Goal: Task Accomplishment & Management: Use online tool/utility

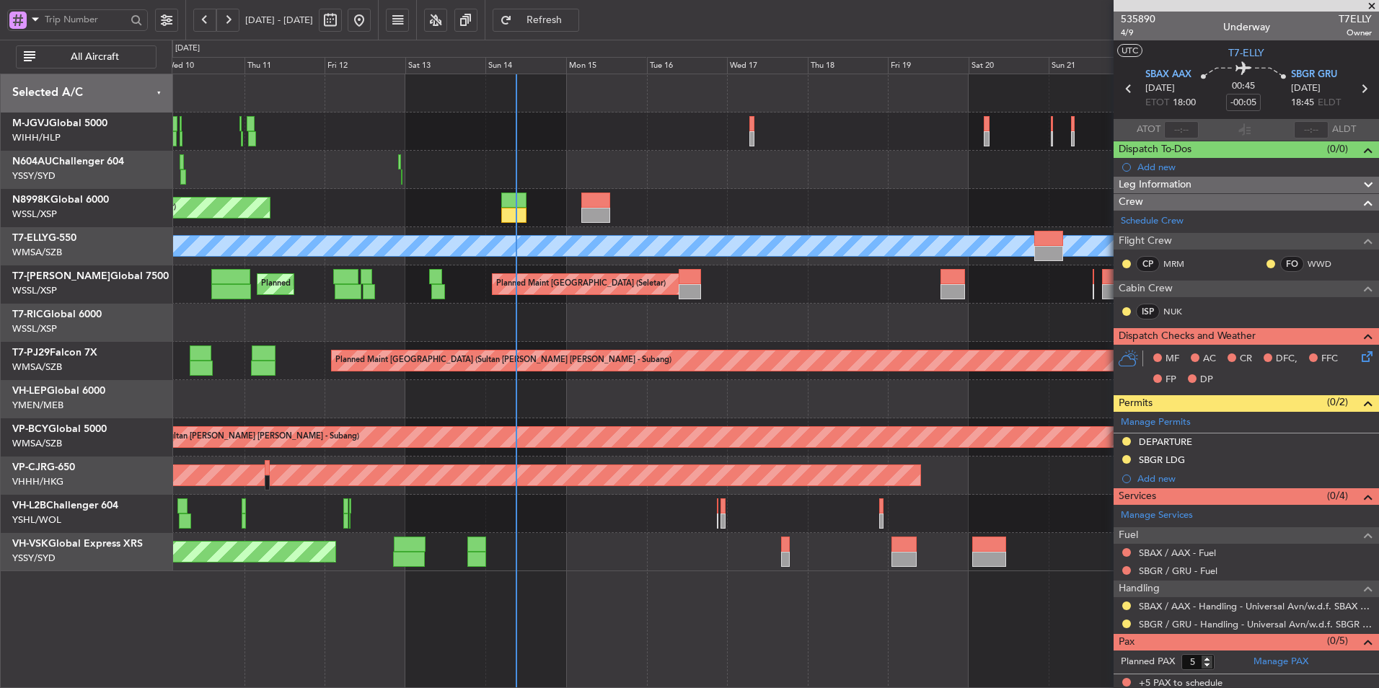
click at [699, 196] on div "Planned Maint [GEOGRAPHIC_DATA] (Seletar)" at bounding box center [775, 208] width 1206 height 38
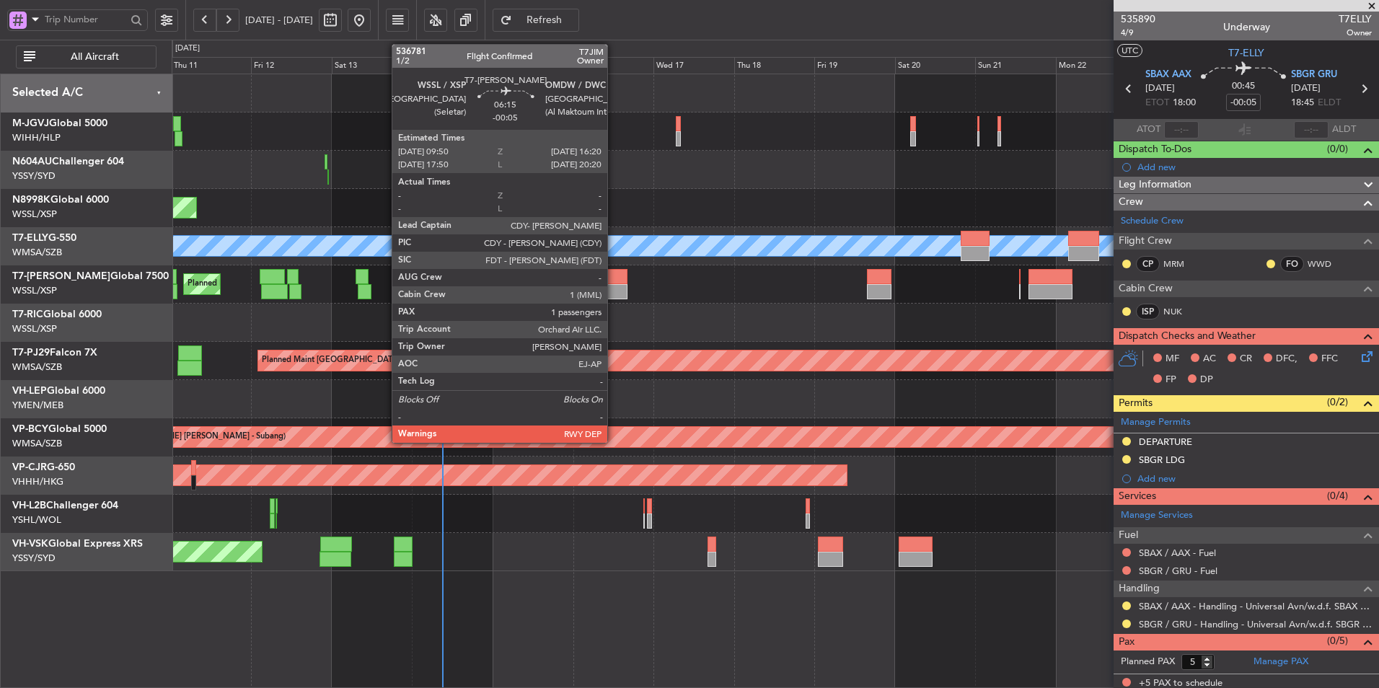
click at [614, 291] on div at bounding box center [616, 291] width 22 height 15
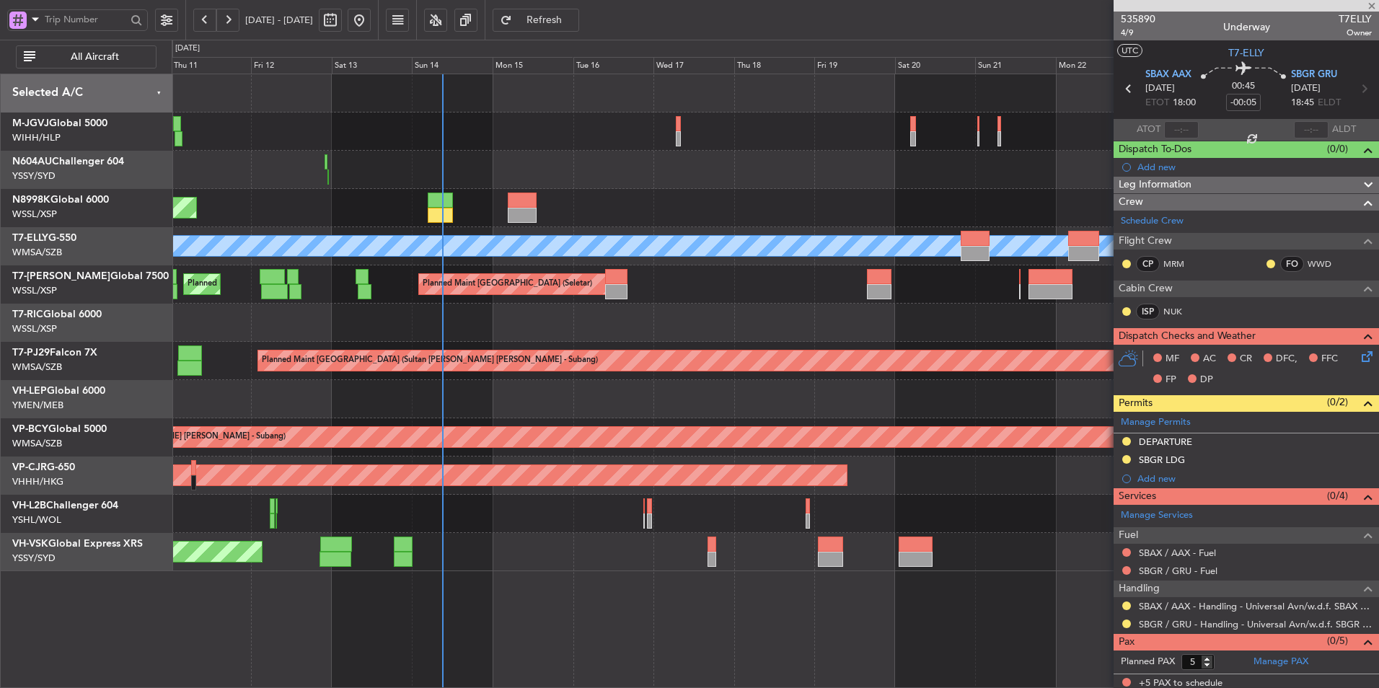
type input "1"
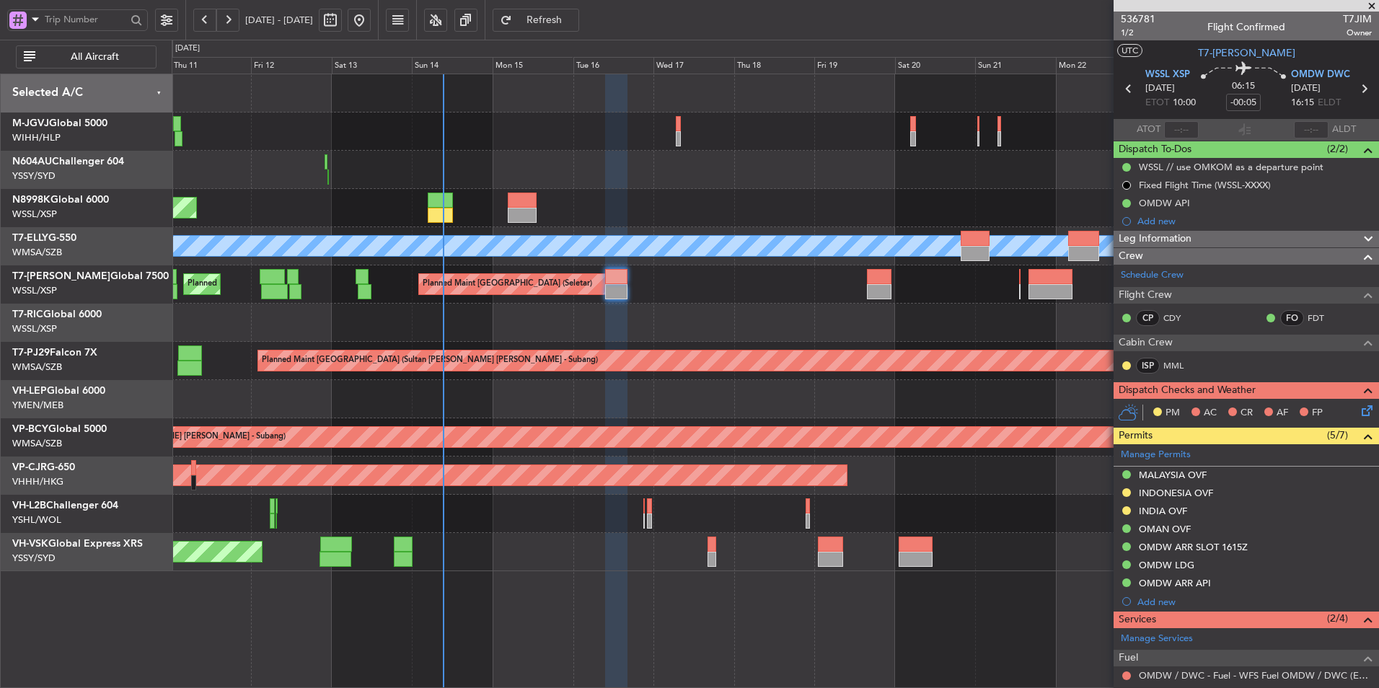
click at [567, 311] on div at bounding box center [775, 323] width 1206 height 38
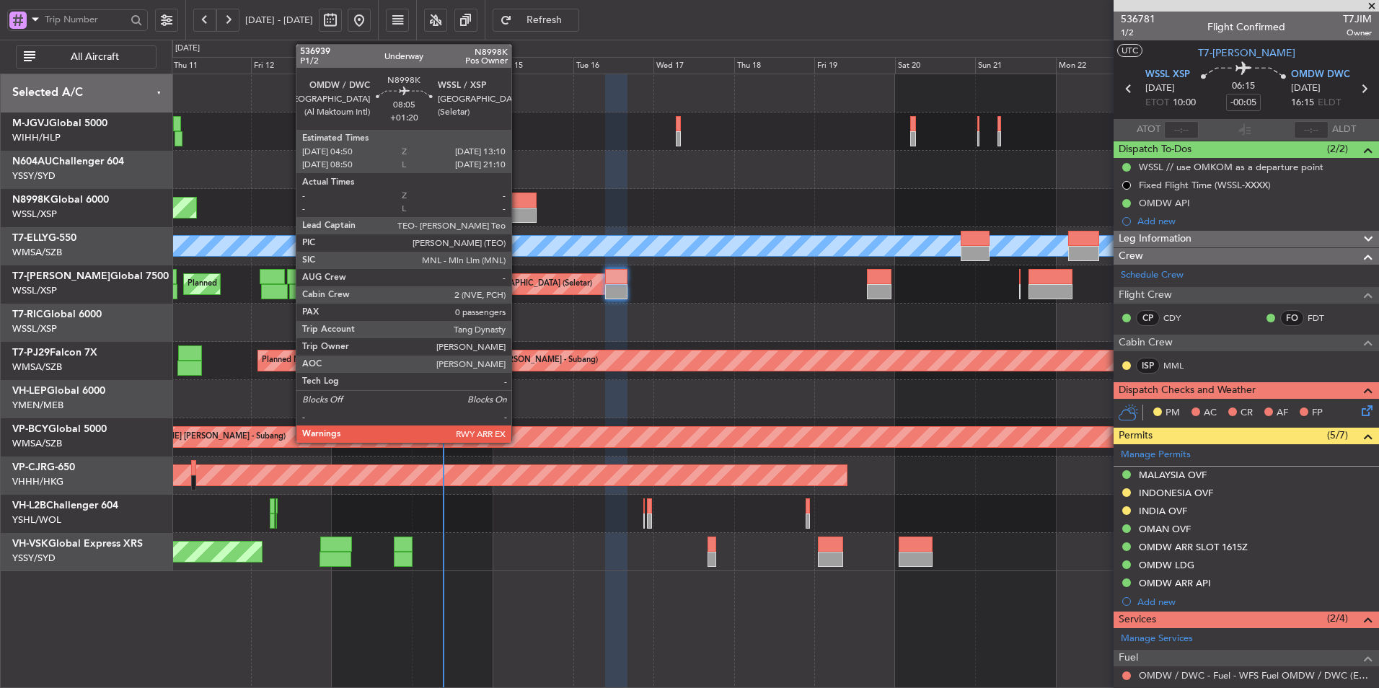
click at [518, 216] on div at bounding box center [522, 215] width 28 height 15
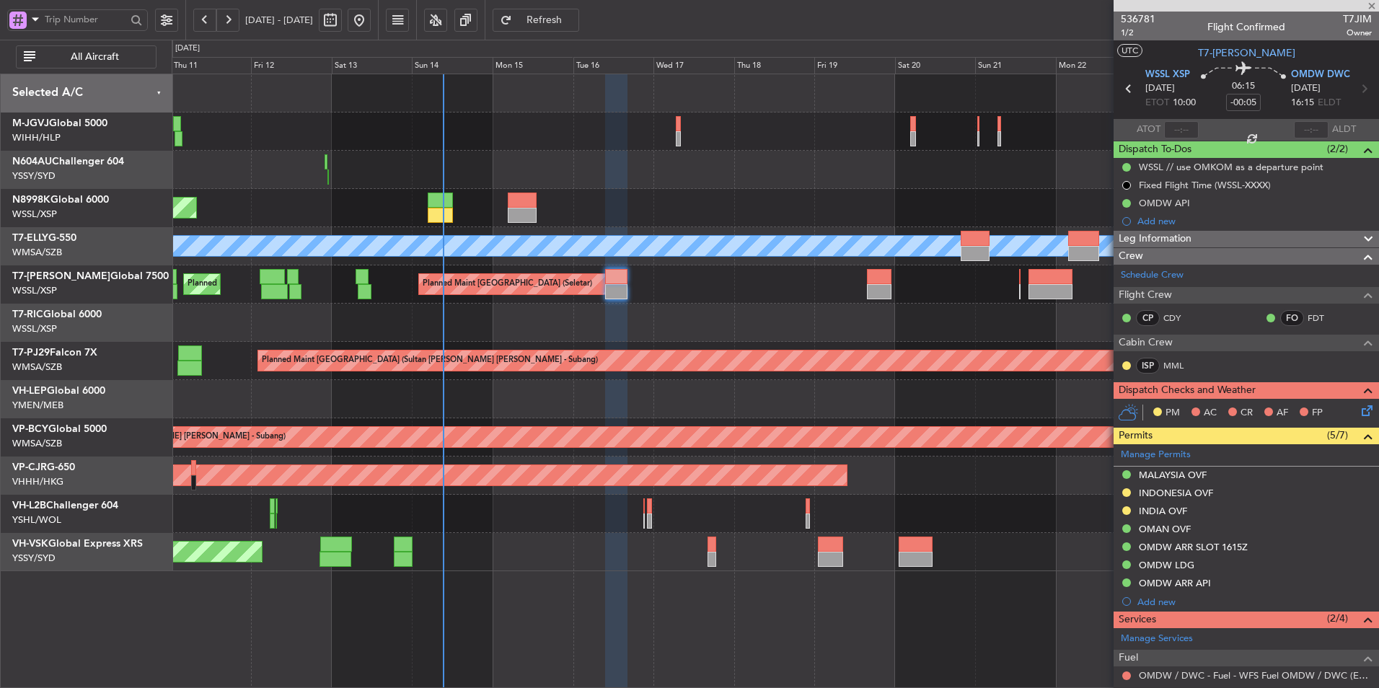
type input "+01:20"
type input "0"
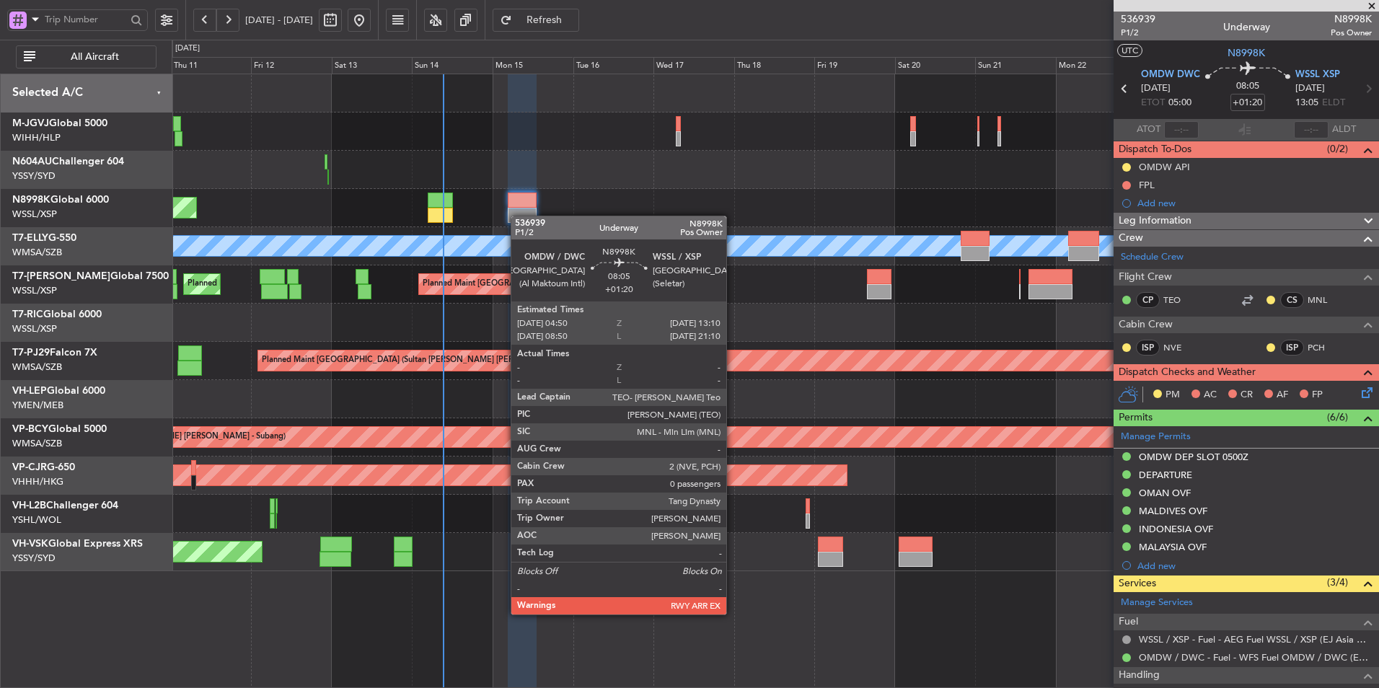
click at [348, 9] on button at bounding box center [359, 20] width 23 height 23
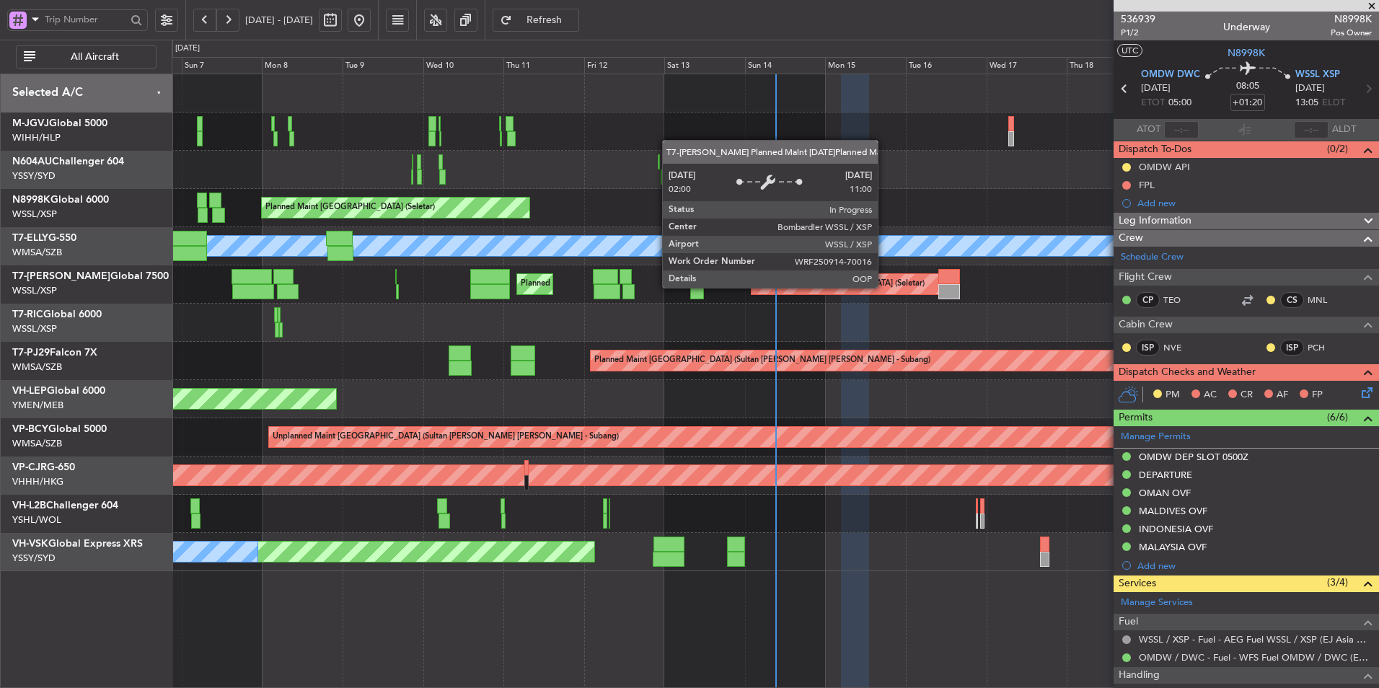
click at [837, 306] on div "Planned Maint [GEOGRAPHIC_DATA] (Seletar) Planned Maint [GEOGRAPHIC_DATA] (Sele…" at bounding box center [775, 322] width 1206 height 497
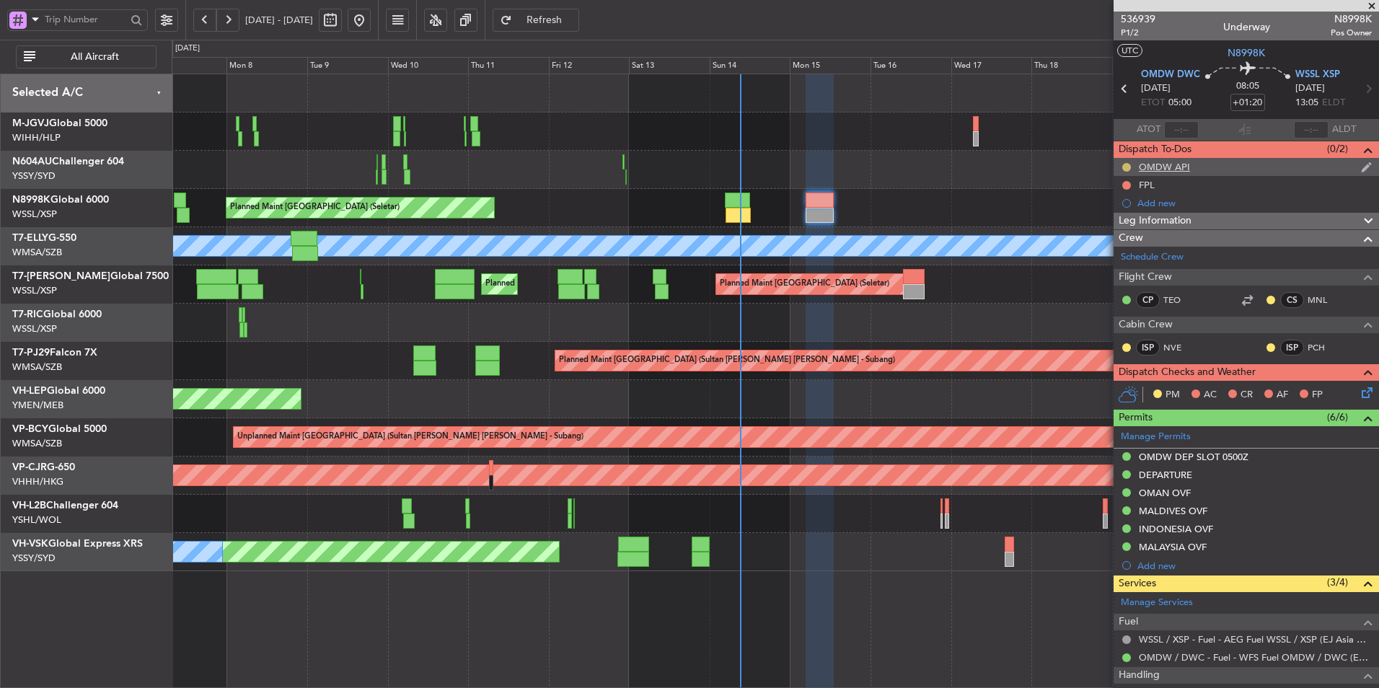
click at [1124, 169] on button at bounding box center [1126, 167] width 9 height 9
drag, startPoint x: 1129, startPoint y: 230, endPoint x: 1134, endPoint y: 224, distance: 8.2
click at [1132, 226] on span "Completed" at bounding box center [1132, 231] width 48 height 14
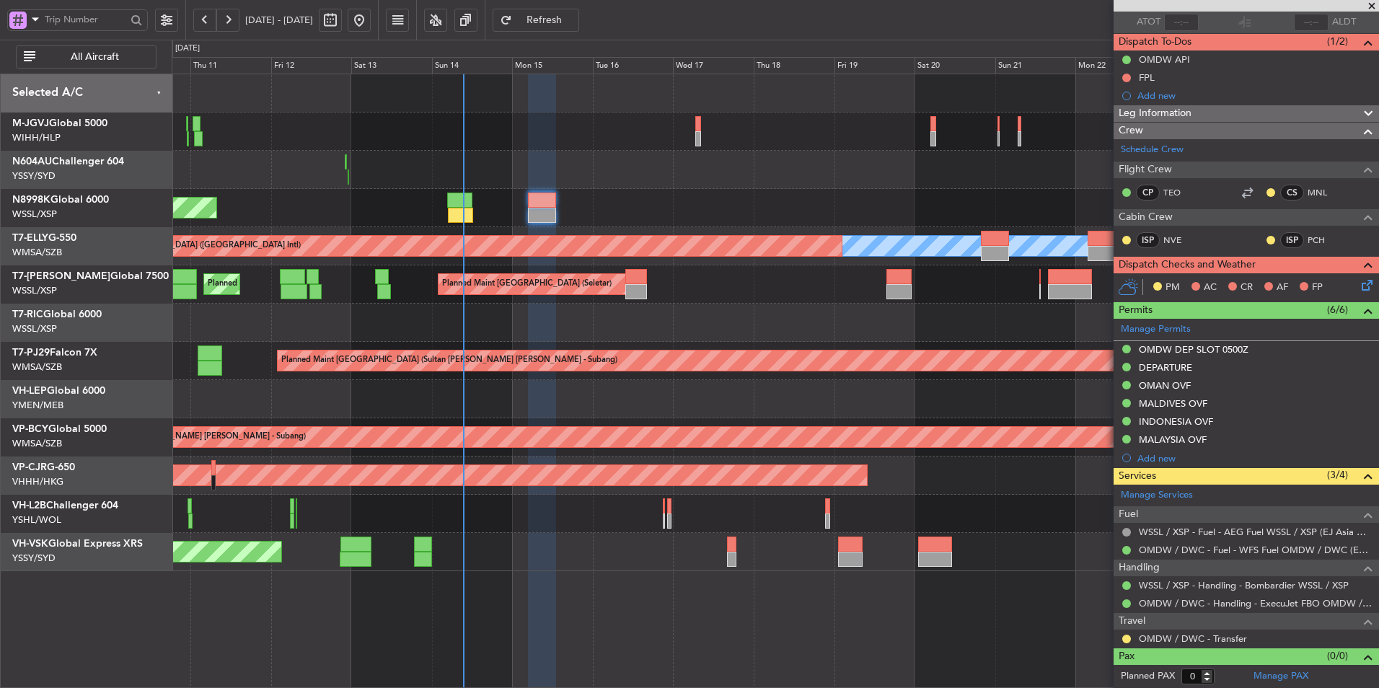
click at [544, 312] on div at bounding box center [775, 323] width 1206 height 38
click at [645, 547] on div "Unplanned Maint Sydney ([PERSON_NAME] Intl) No Crew" at bounding box center [775, 552] width 1206 height 38
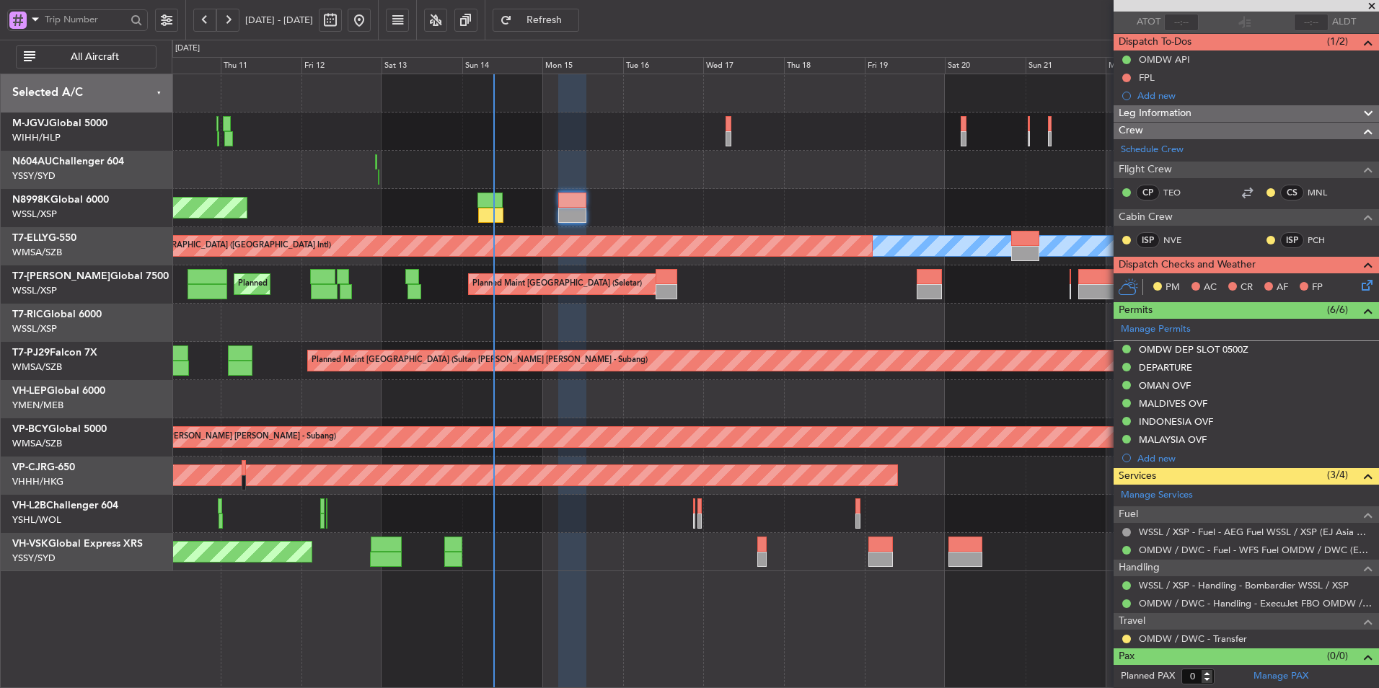
click at [743, 401] on div "Unplanned Maint Wichita (Wichita Mid-continent)" at bounding box center [775, 399] width 1206 height 38
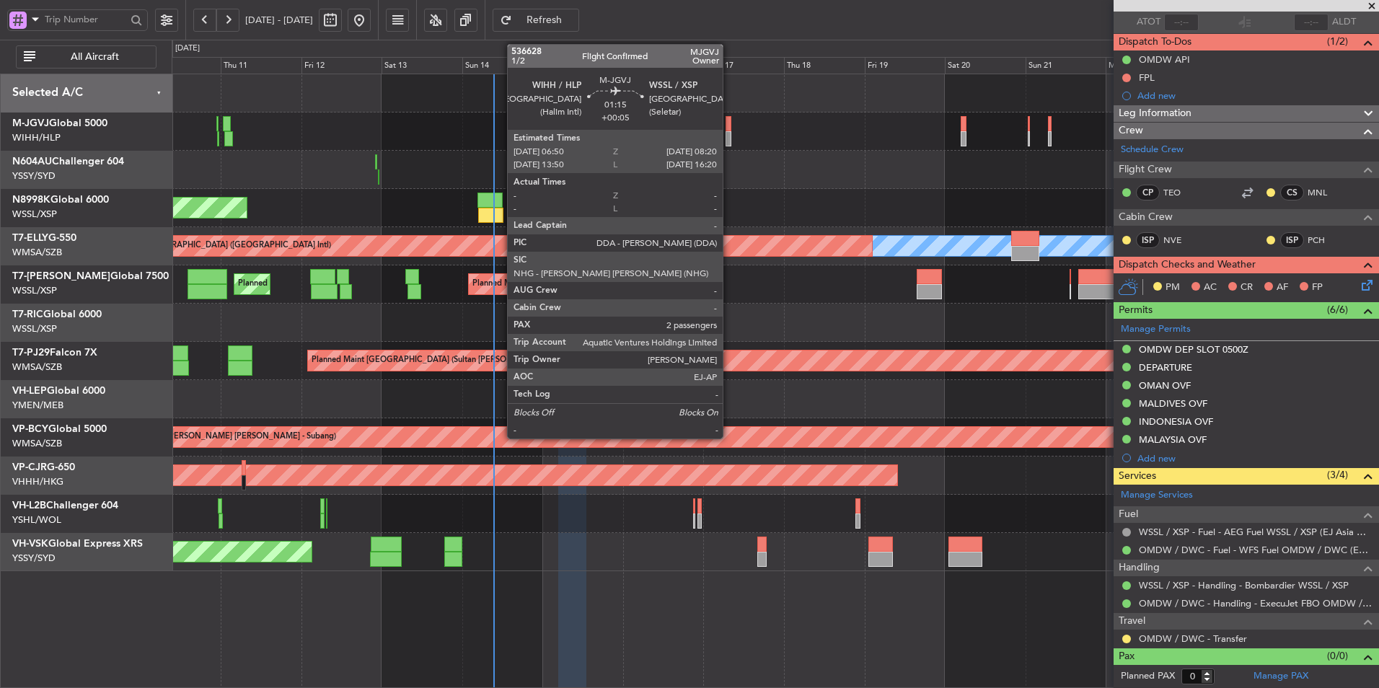
click at [729, 133] on div at bounding box center [727, 138] width 5 height 15
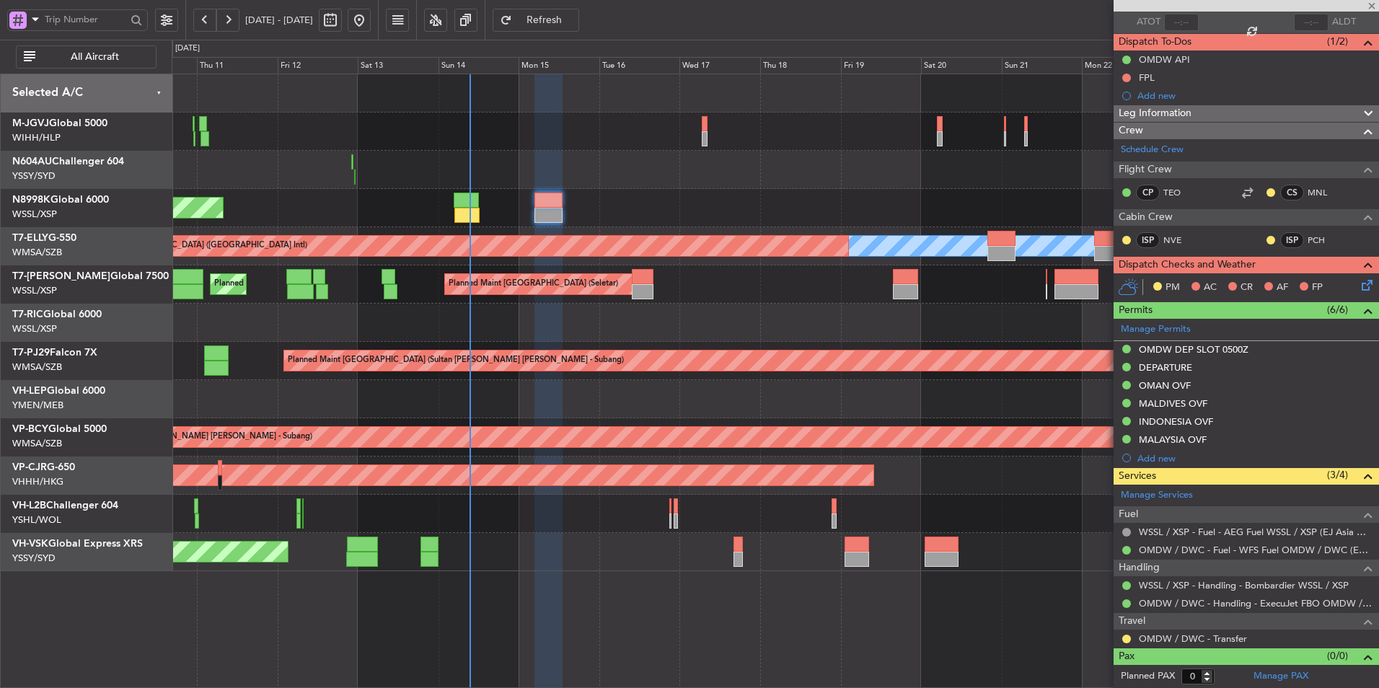
click at [781, 157] on div at bounding box center [775, 170] width 1206 height 38
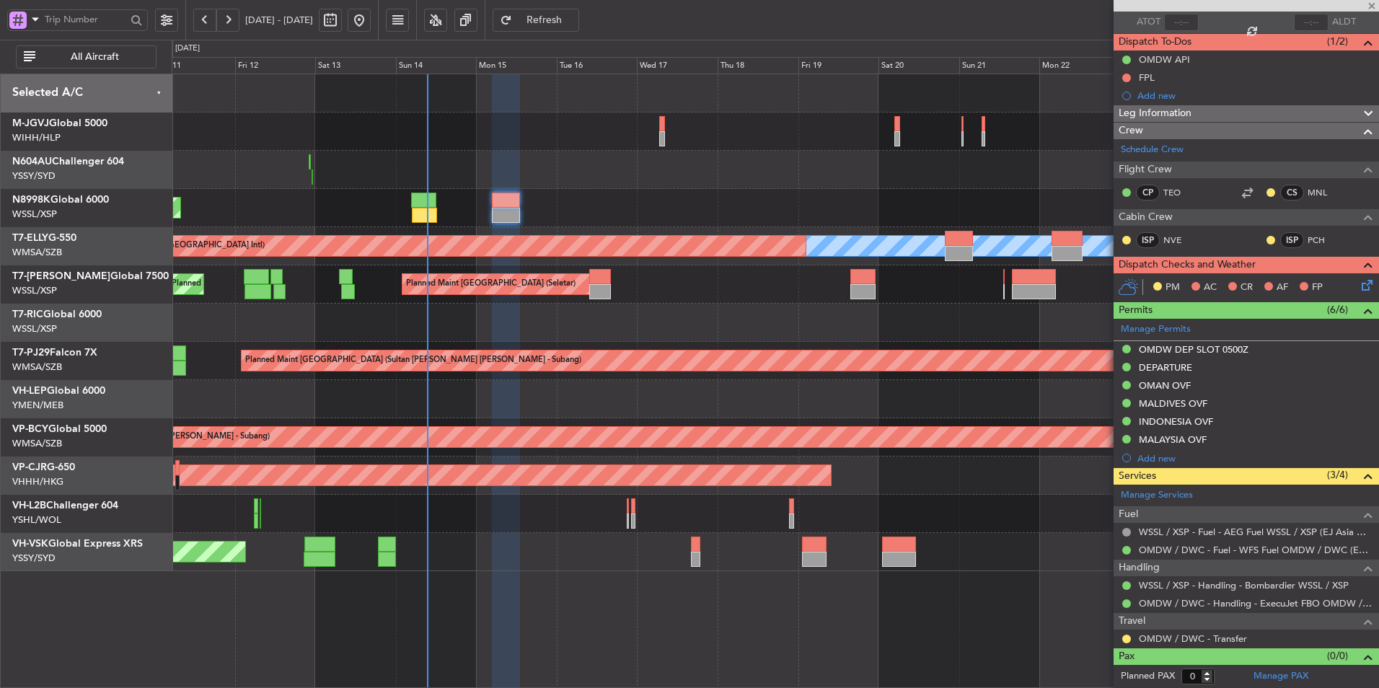
type input "+00:05"
type input "2"
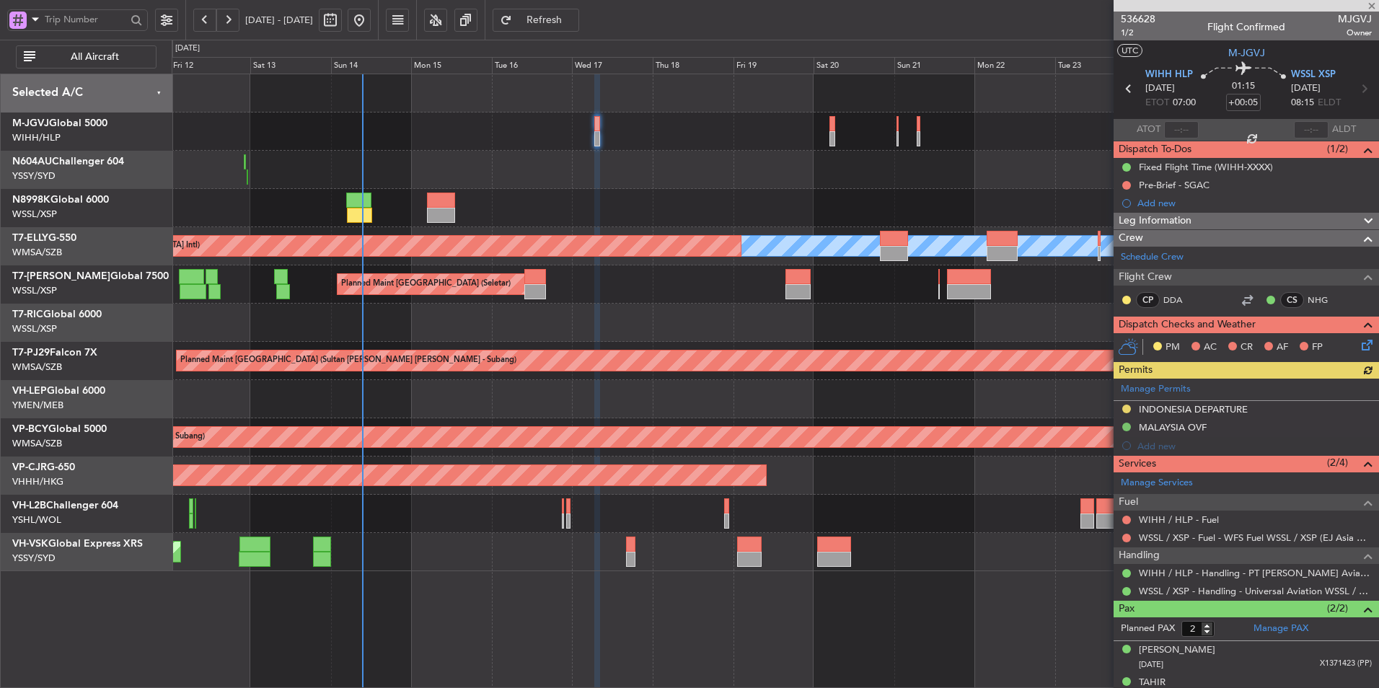
click at [727, 314] on div at bounding box center [775, 323] width 1206 height 38
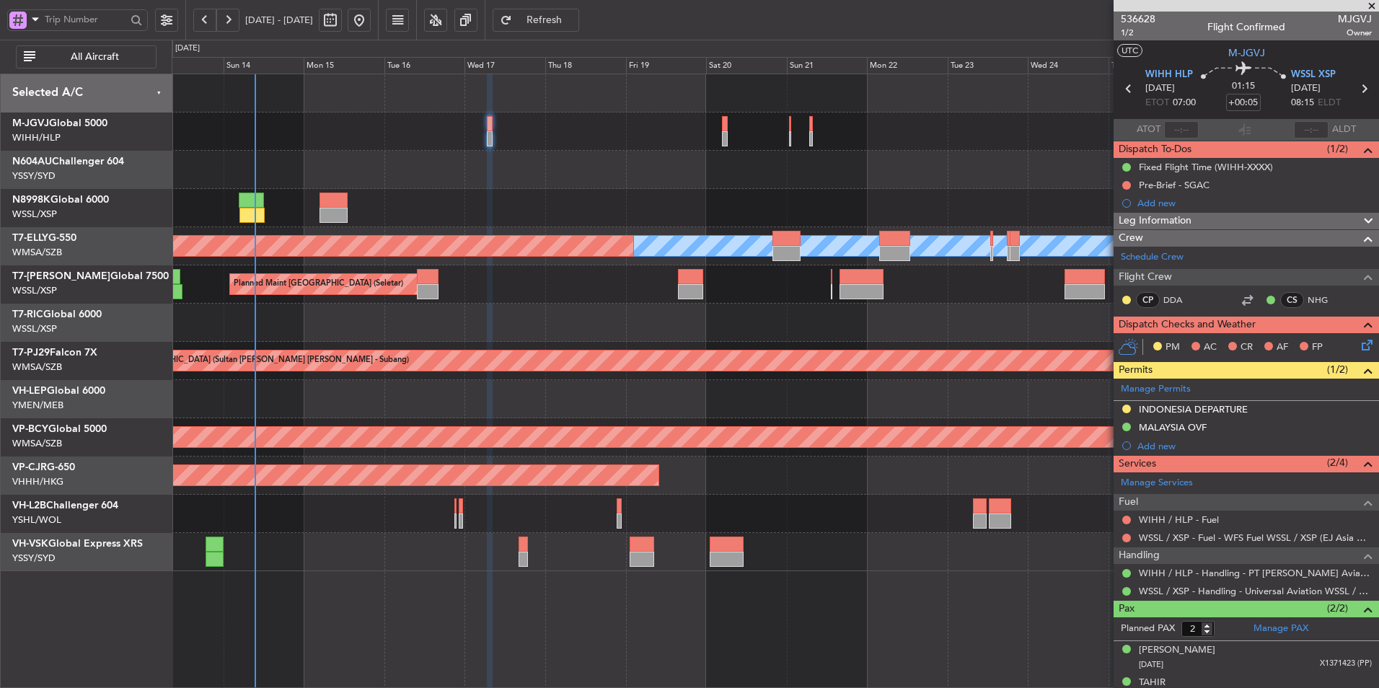
click at [606, 297] on div "Planned Maint [GEOGRAPHIC_DATA] (Seletar) Planned Maint [GEOGRAPHIC_DATA] (Sele…" at bounding box center [775, 284] width 1206 height 38
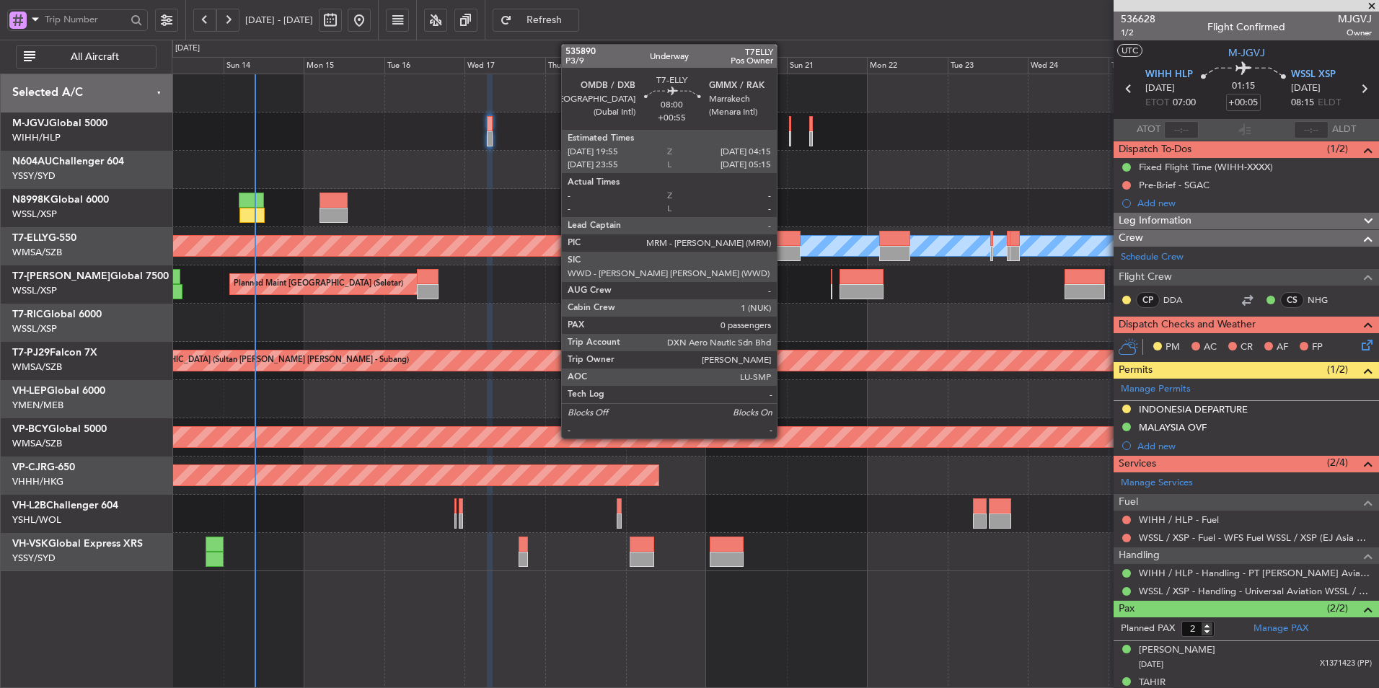
click at [783, 237] on div at bounding box center [786, 238] width 28 height 15
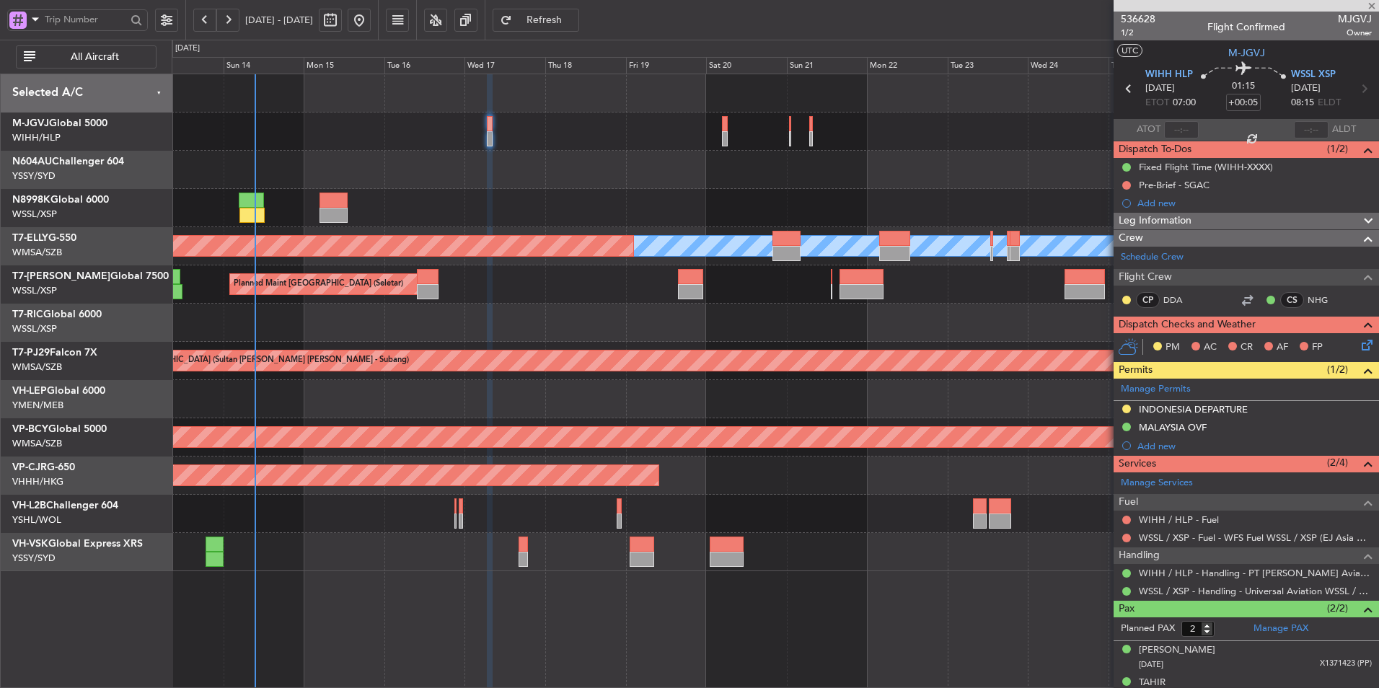
click at [702, 297] on div "Planned Maint [GEOGRAPHIC_DATA] (Seletar) Planned Maint [GEOGRAPHIC_DATA] (Sele…" at bounding box center [775, 284] width 1206 height 38
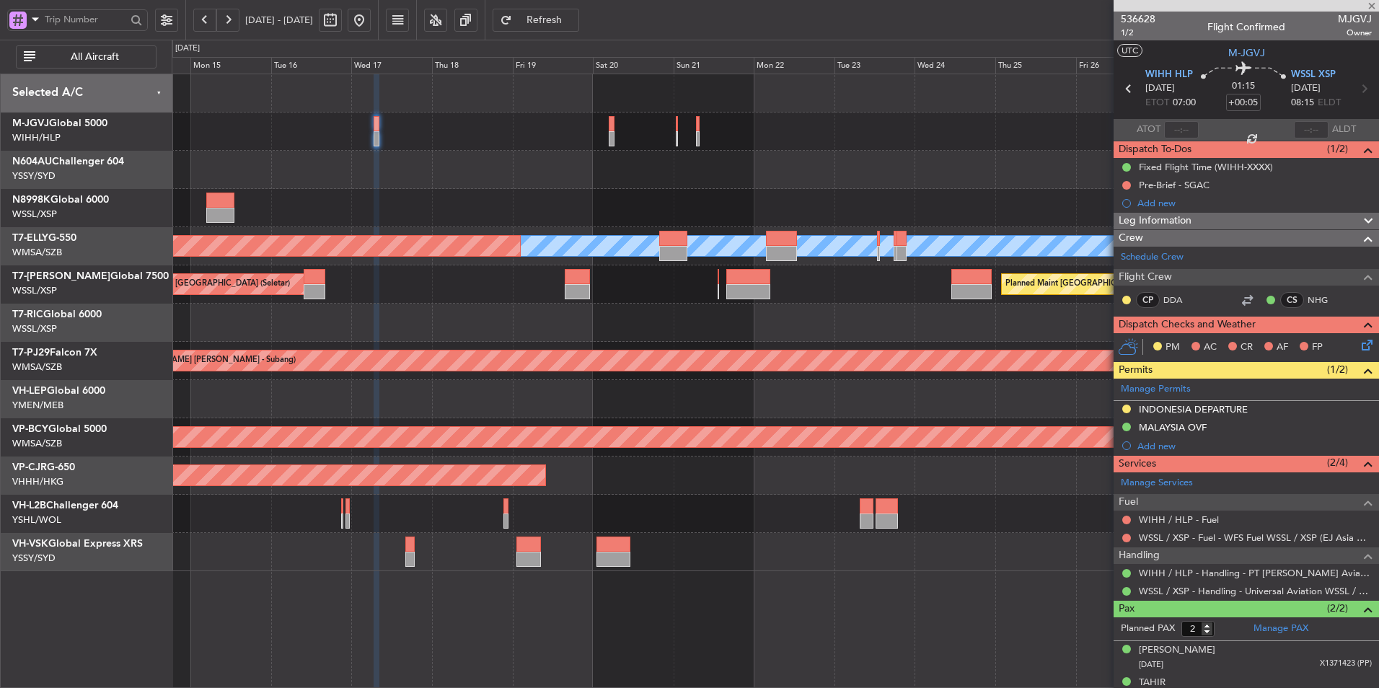
type input "+00:55"
type input "0"
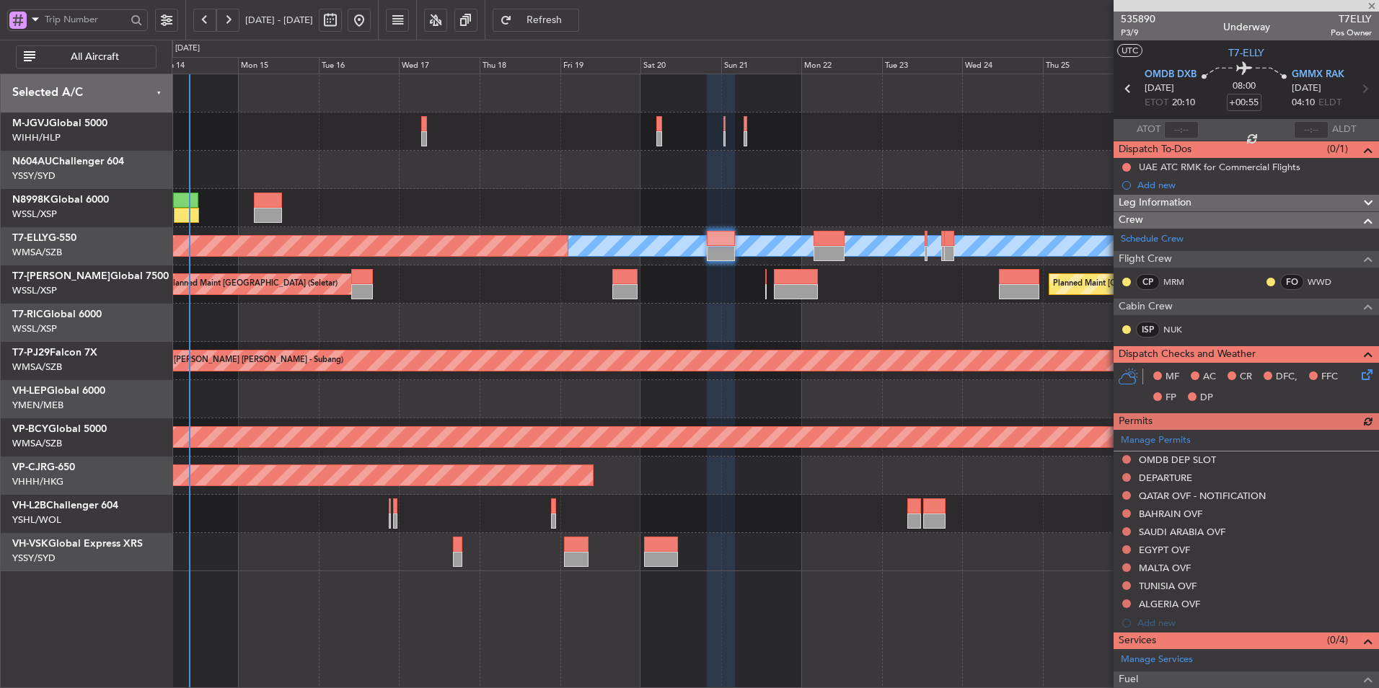
click at [716, 309] on div "Planned Maint [GEOGRAPHIC_DATA] (Seletar) [PERSON_NAME] Planned Maint [GEOGRAPH…" at bounding box center [775, 322] width 1206 height 497
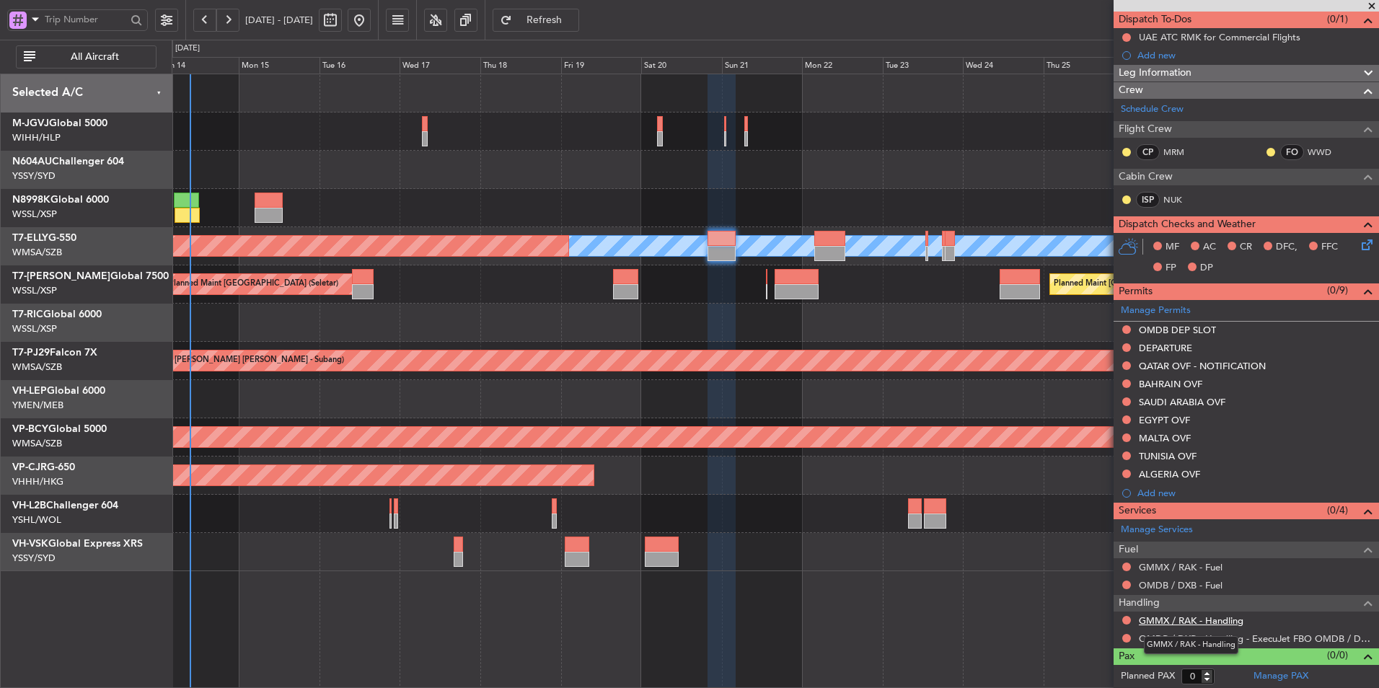
click at [1222, 624] on link "GMMX / RAK - Handling" at bounding box center [1191, 620] width 105 height 12
click at [574, 21] on span "Refresh" at bounding box center [544, 20] width 59 height 10
click at [834, 315] on div at bounding box center [775, 323] width 1206 height 38
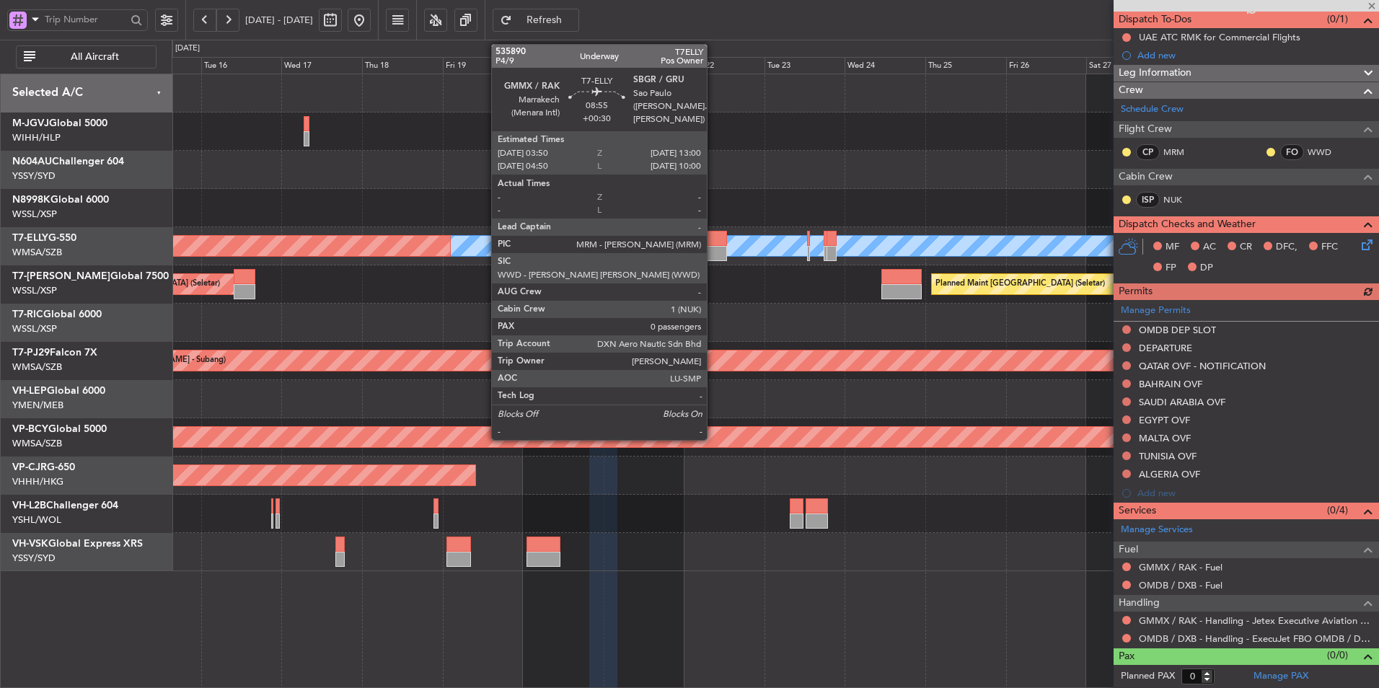
click at [712, 243] on div at bounding box center [711, 238] width 31 height 15
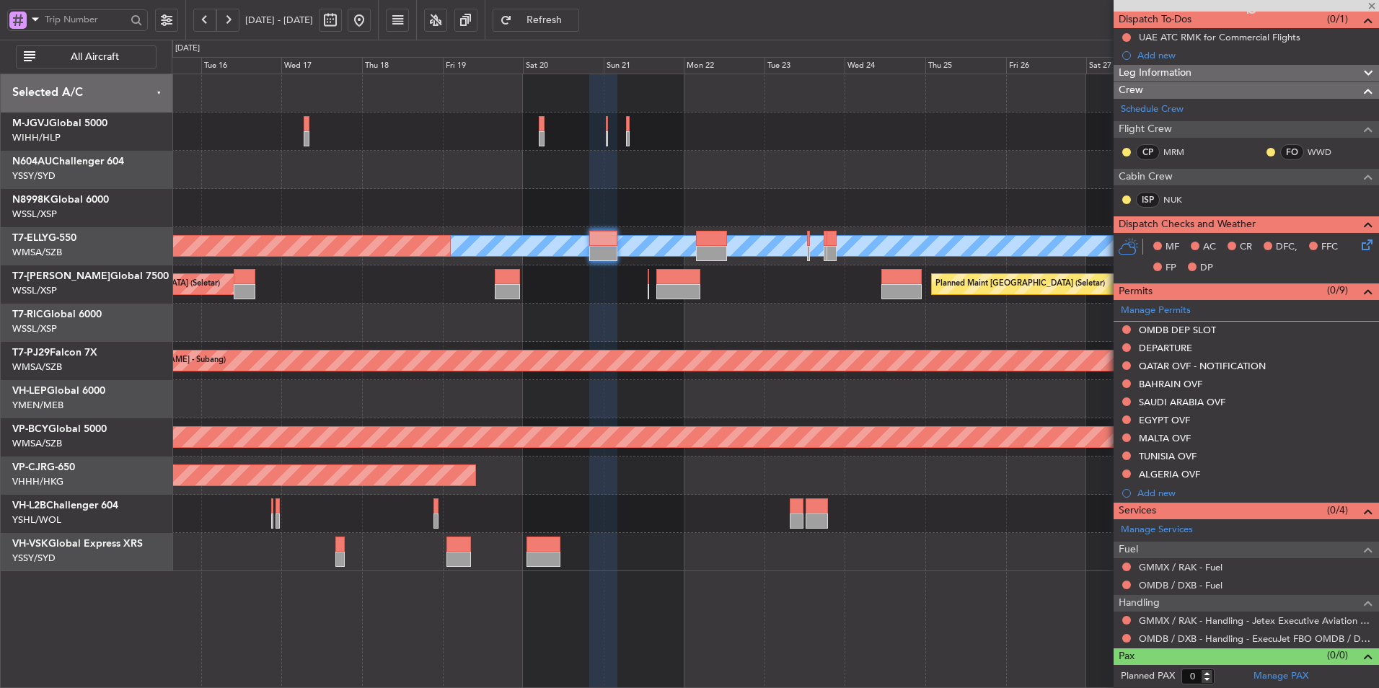
scroll to position [0, 0]
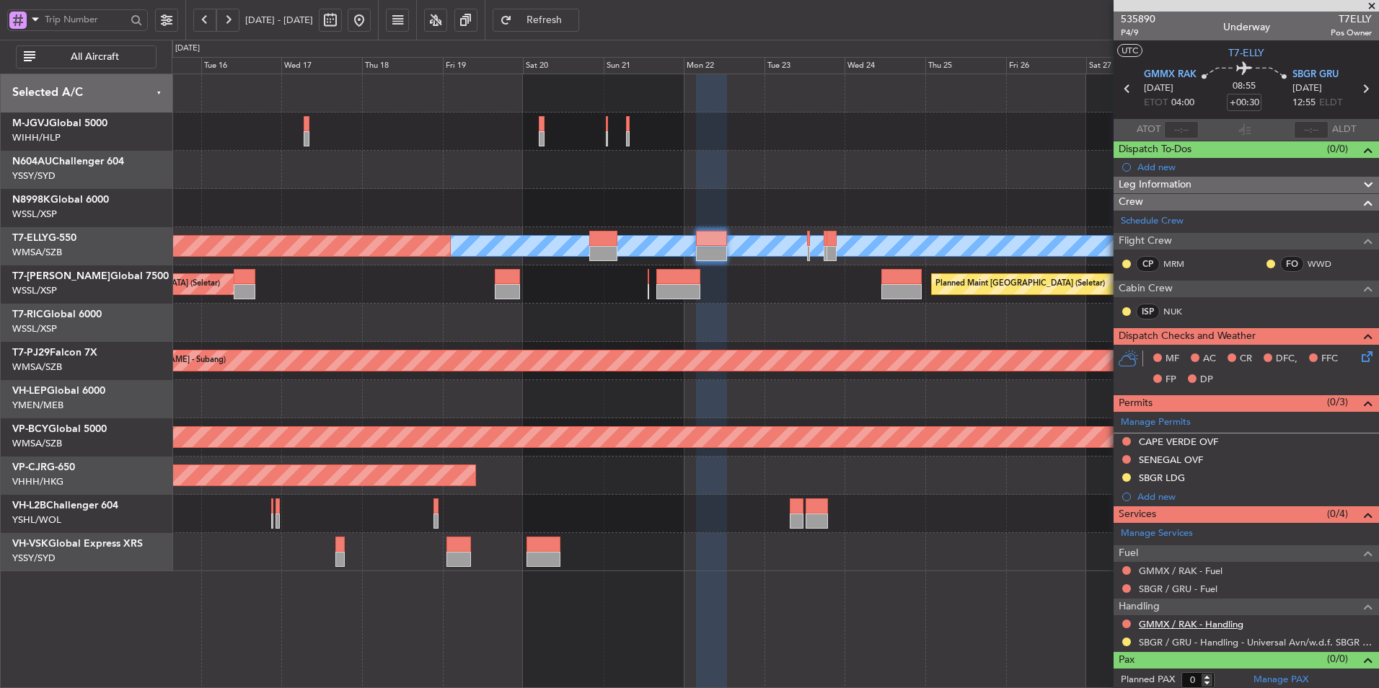
click at [1238, 625] on link "GMMX / RAK - Handling" at bounding box center [1191, 624] width 105 height 12
click at [717, 400] on div at bounding box center [775, 399] width 1206 height 38
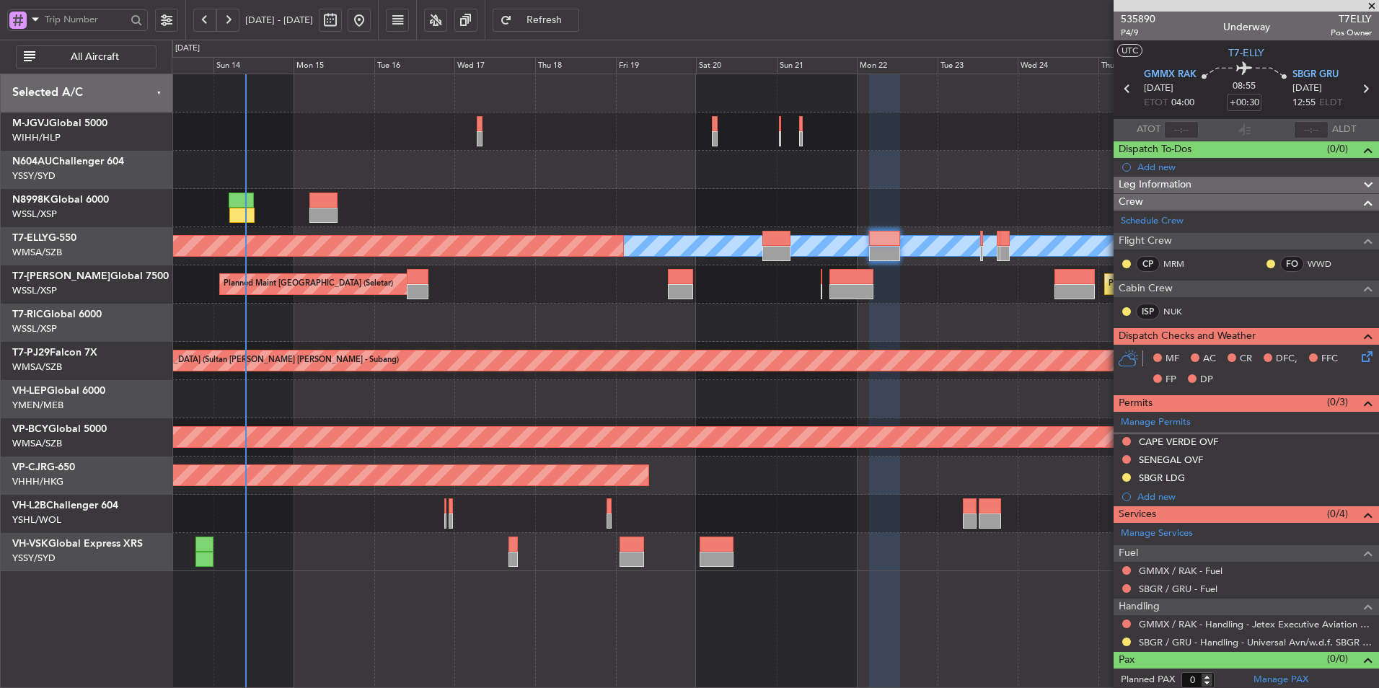
click at [685, 404] on div at bounding box center [775, 399] width 1206 height 38
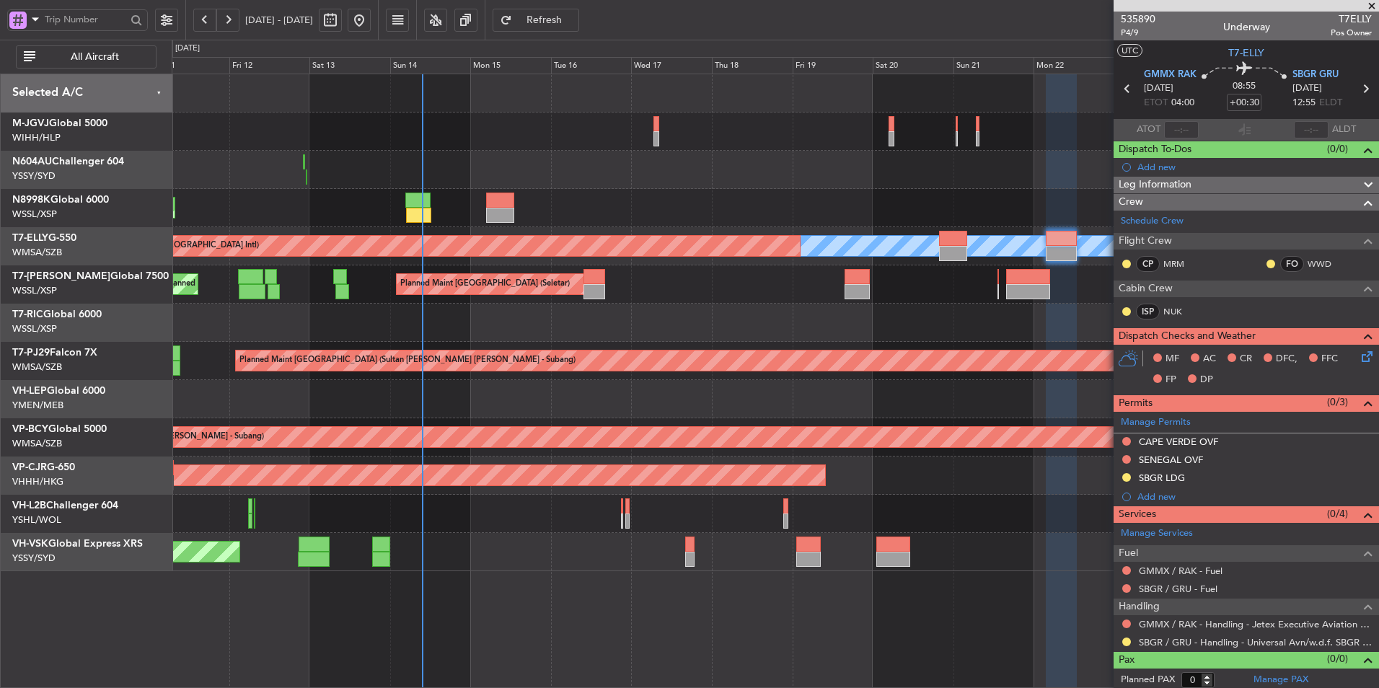
click at [637, 403] on div "Unplanned Maint Wichita (Wichita Mid-continent)" at bounding box center [775, 399] width 1206 height 38
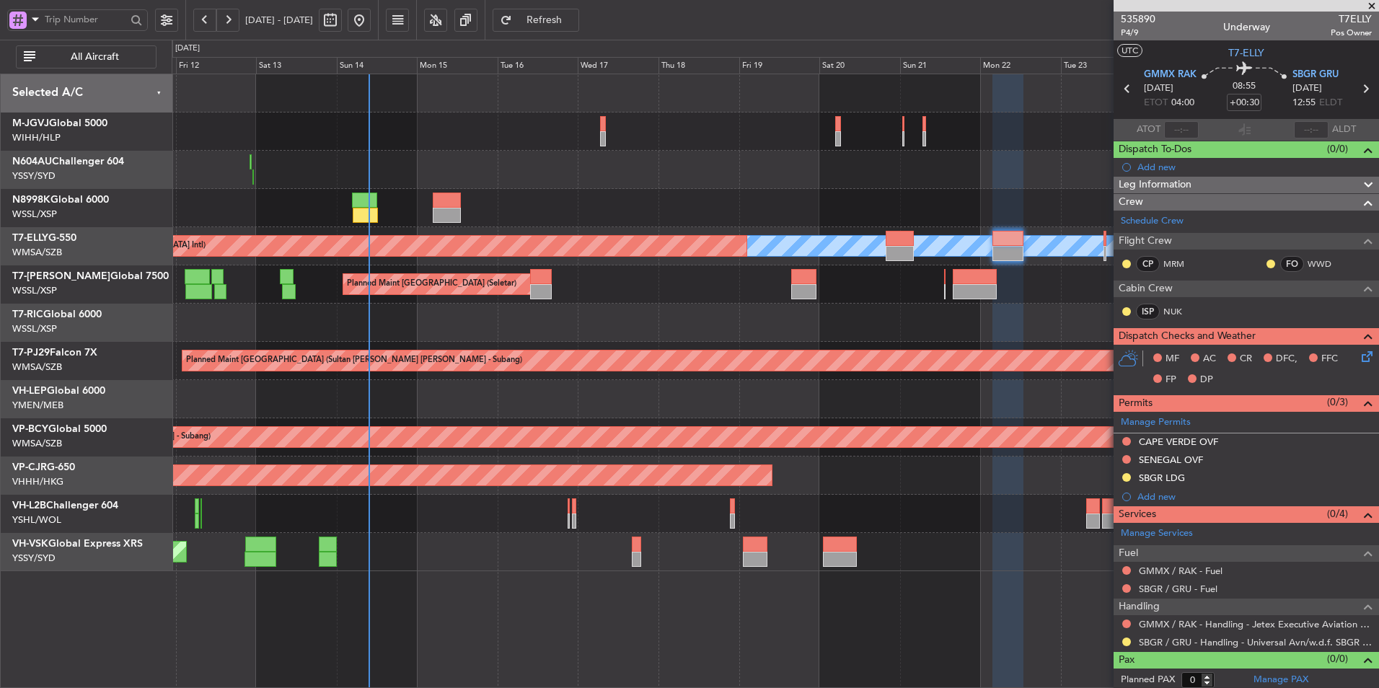
click at [583, 322] on div at bounding box center [775, 323] width 1206 height 38
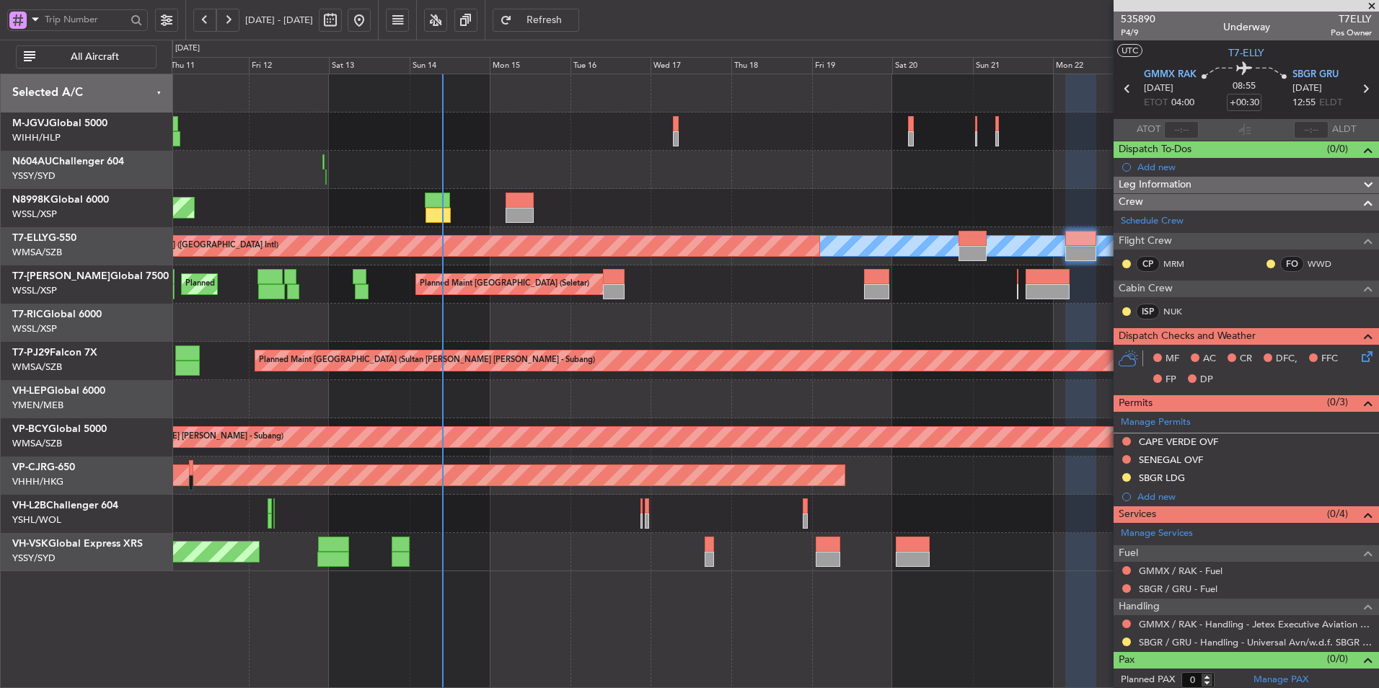
click at [595, 331] on div at bounding box center [775, 323] width 1206 height 38
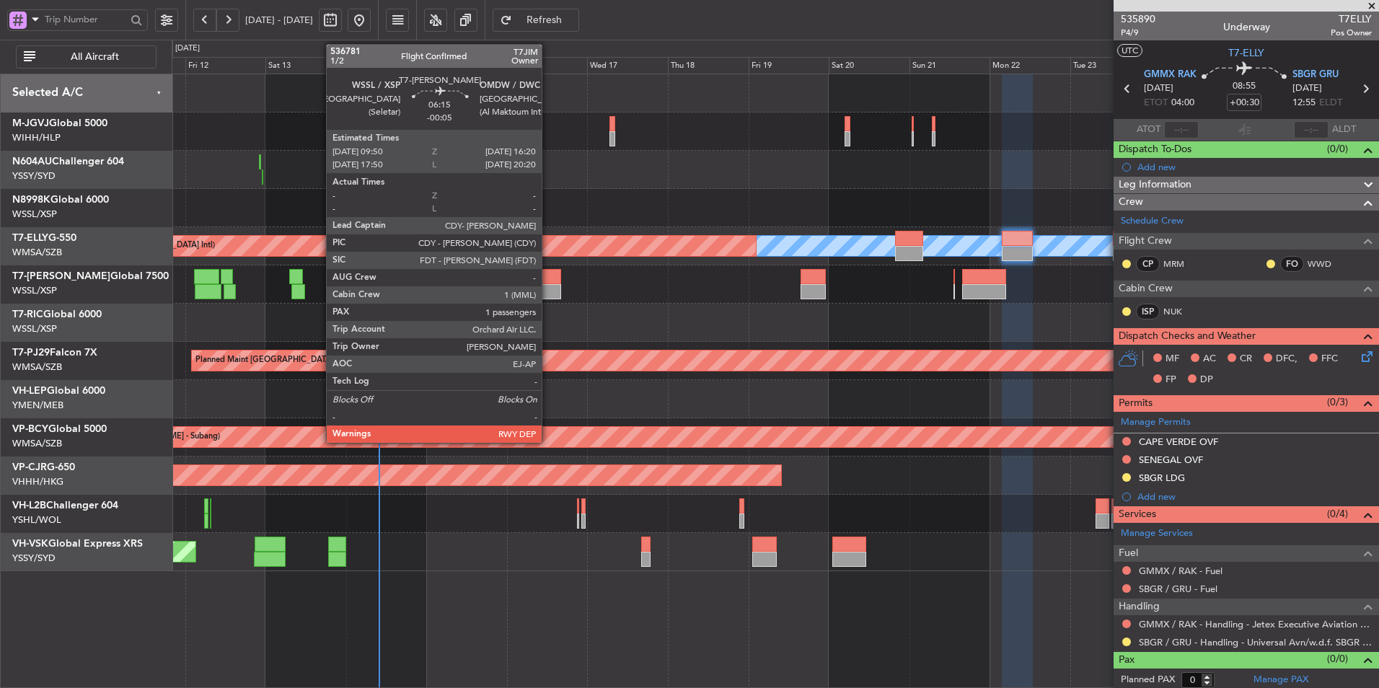
click at [548, 294] on div at bounding box center [550, 291] width 22 height 15
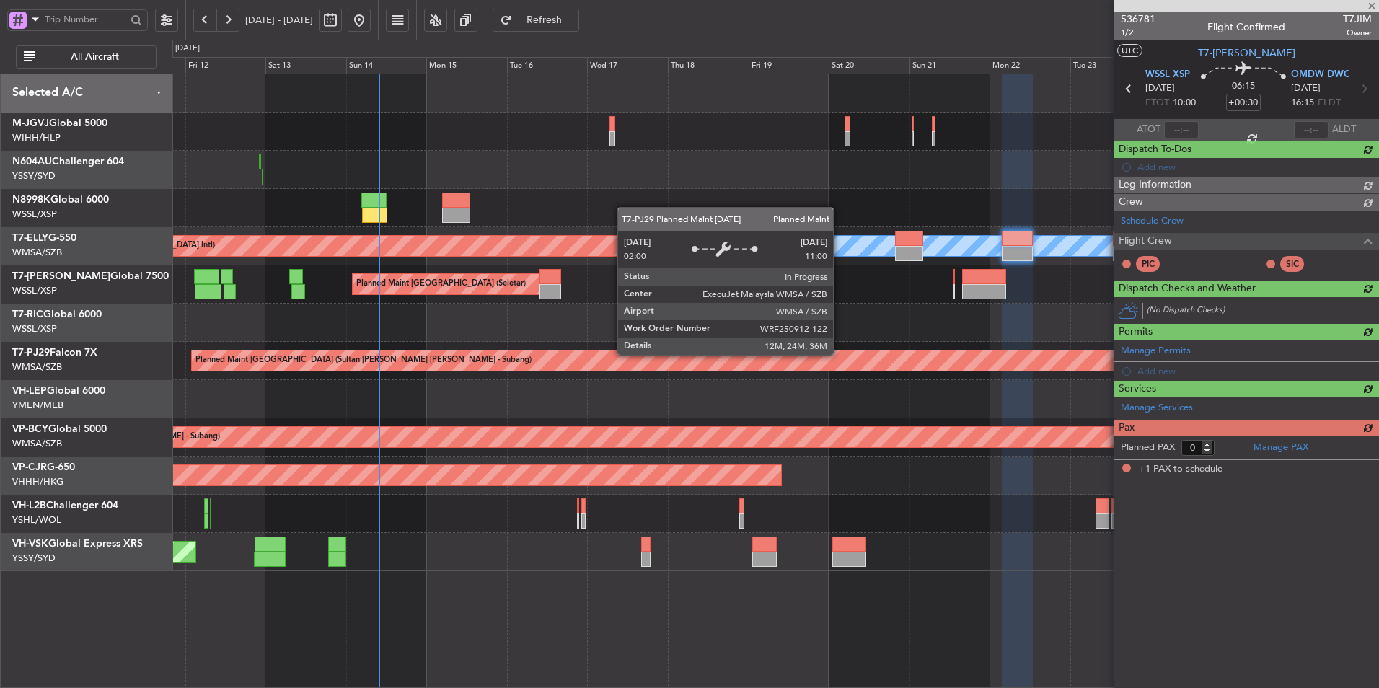
type input "-00:05"
type input "1"
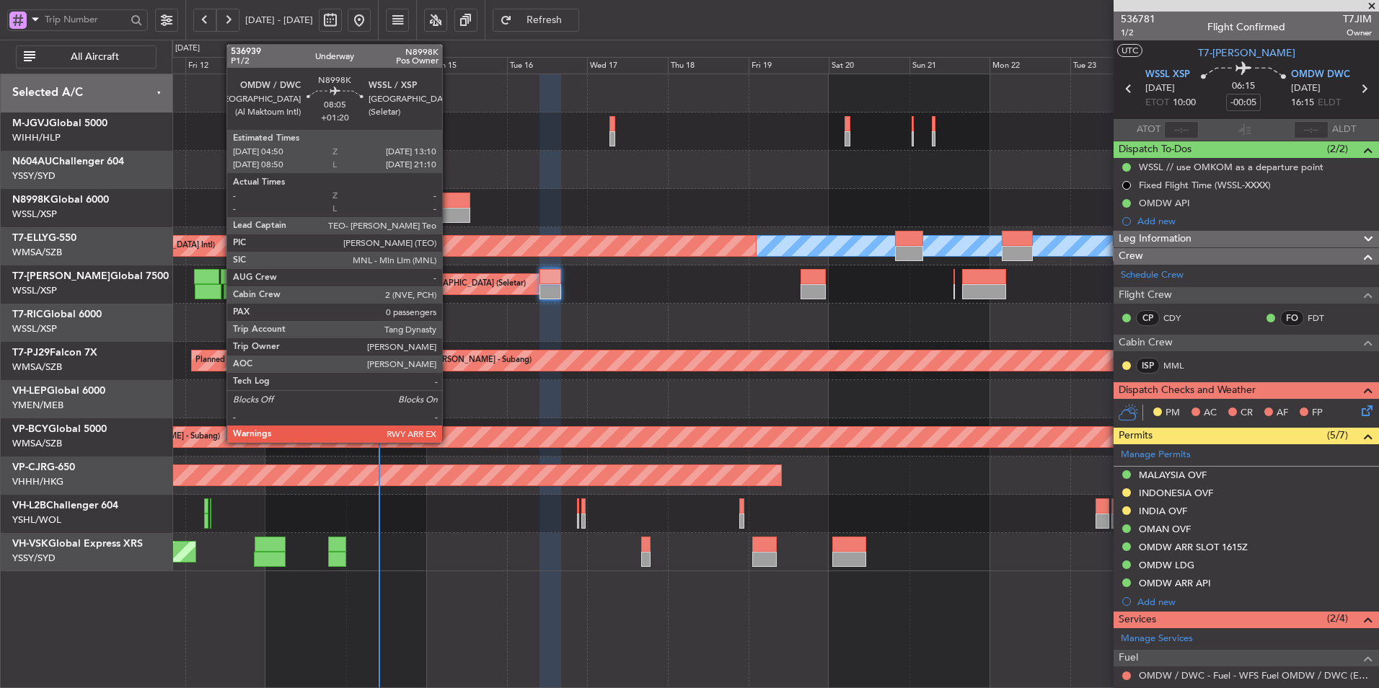
click at [449, 198] on div at bounding box center [456, 200] width 28 height 15
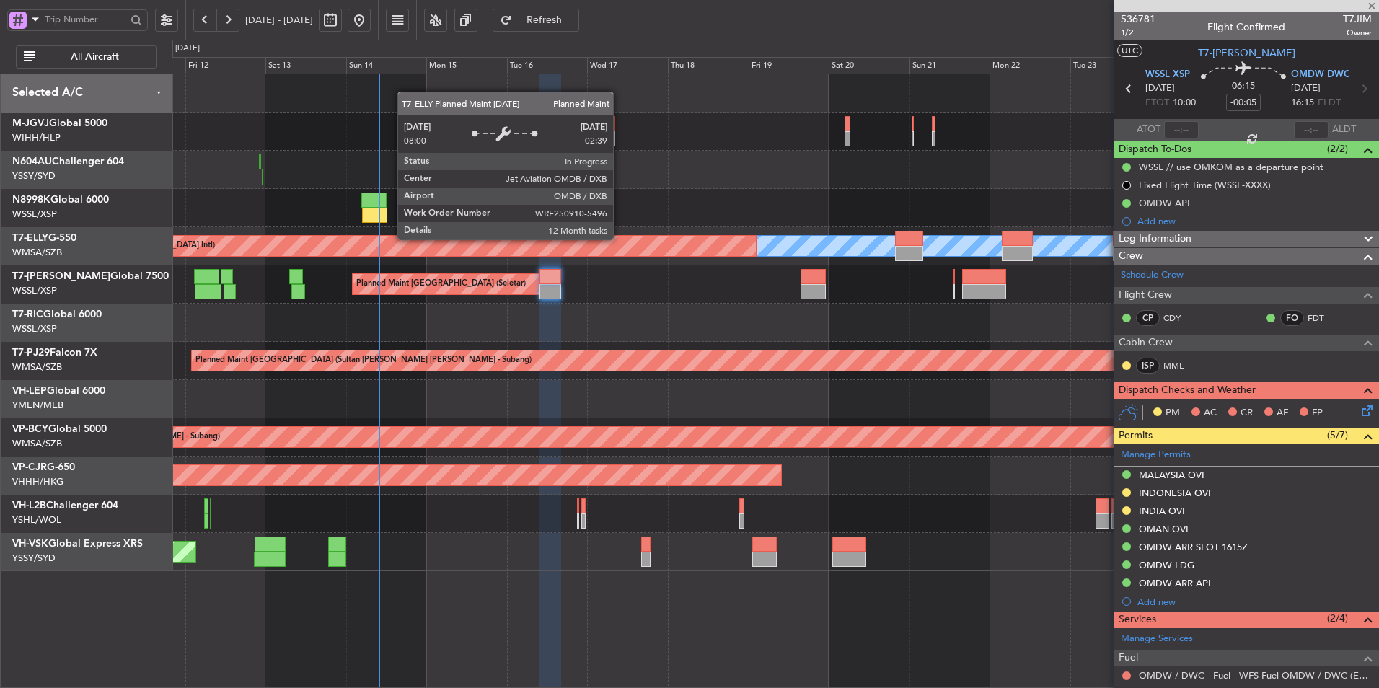
type input "+01:20"
type input "0"
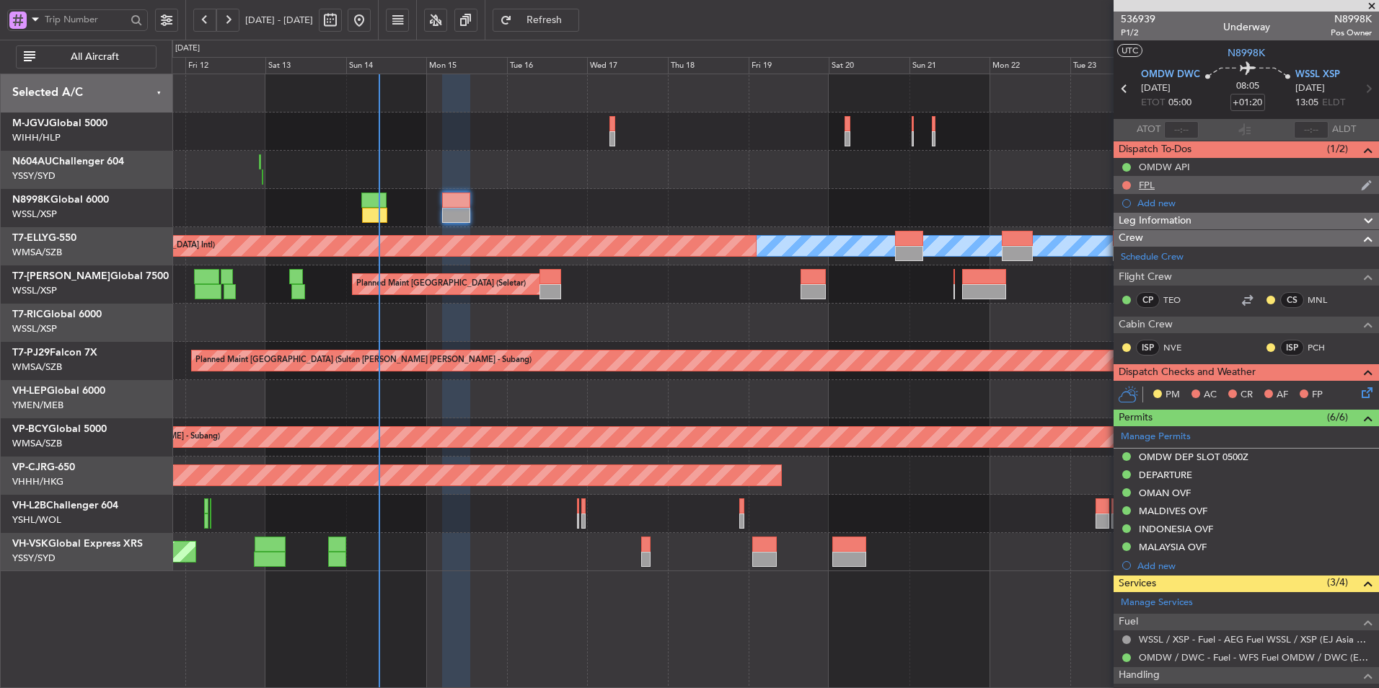
click at [1144, 182] on div "FPL" at bounding box center [1147, 185] width 16 height 12
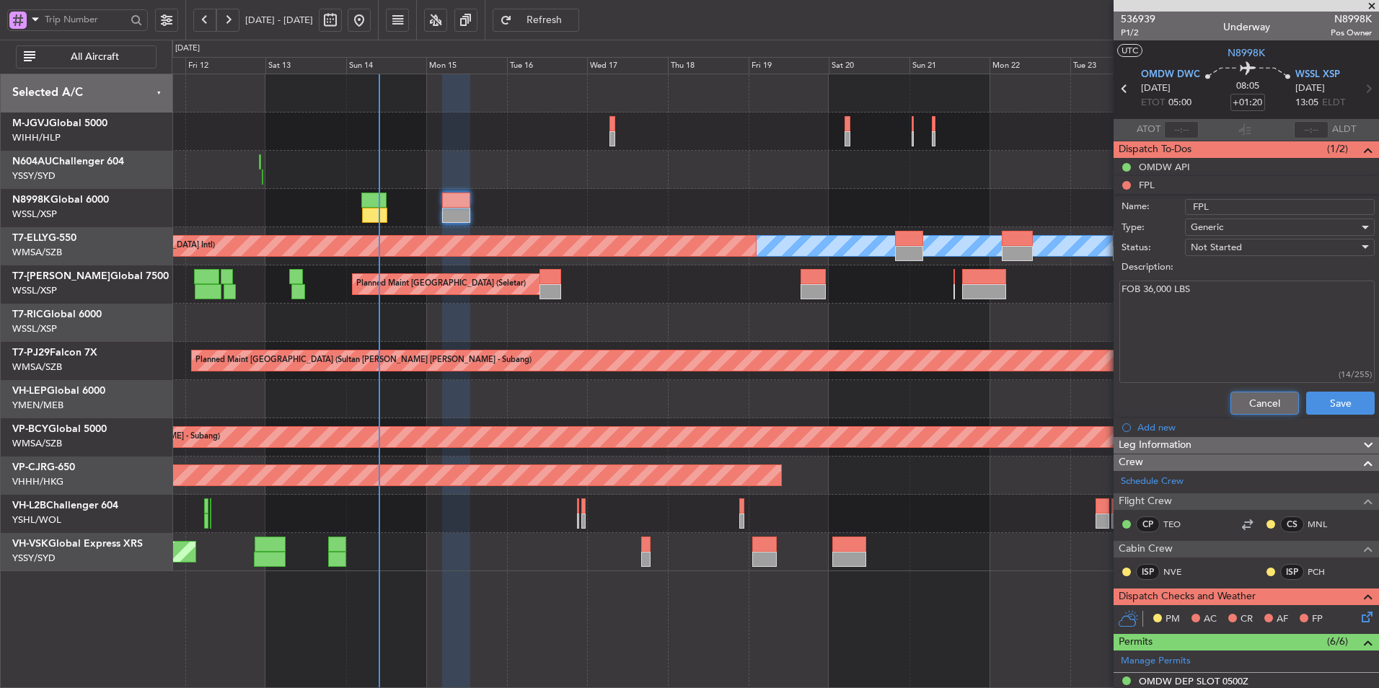
click at [1232, 409] on button "Cancel" at bounding box center [1264, 403] width 69 height 23
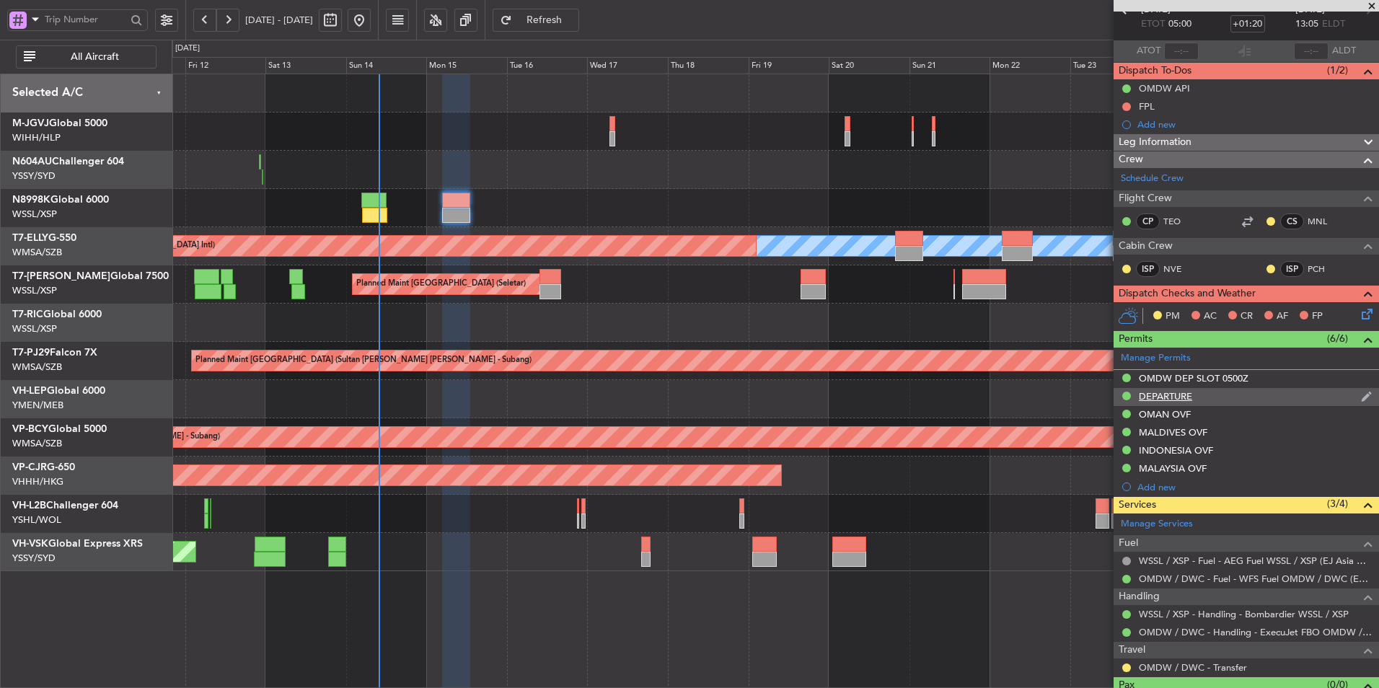
scroll to position [107, 0]
